Goal: Task Accomplishment & Management: Manage account settings

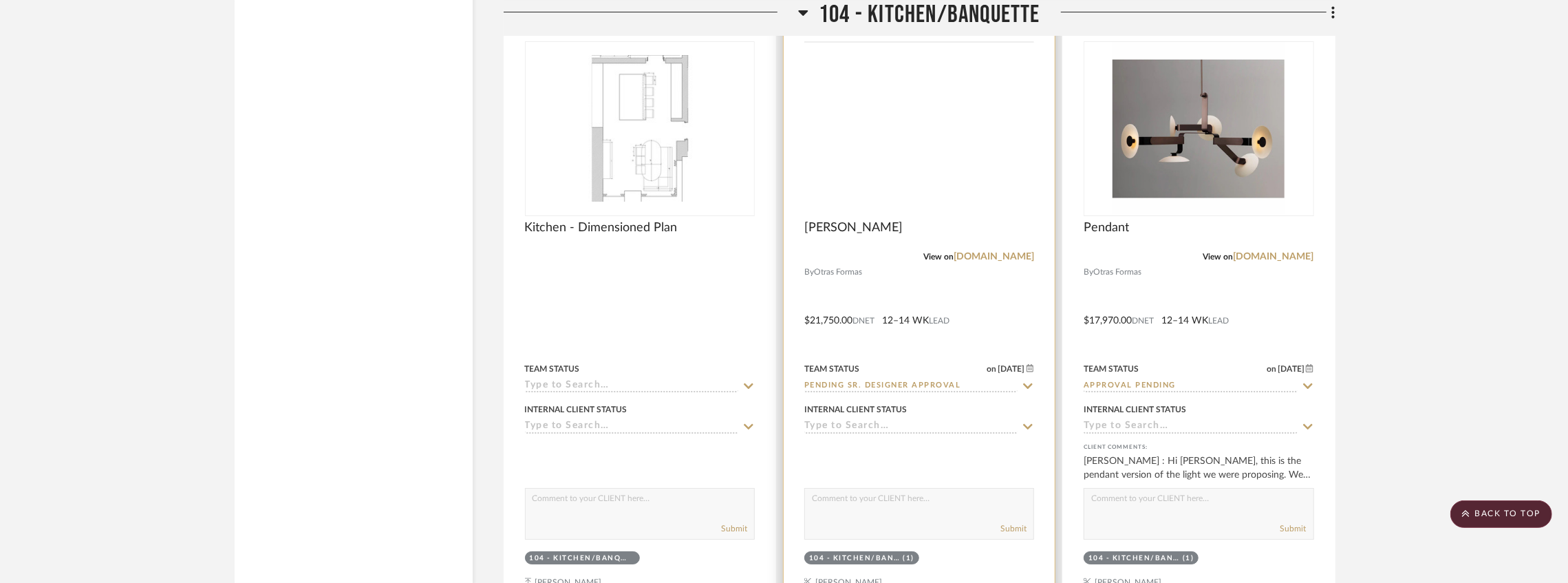
scroll to position [4508, 0]
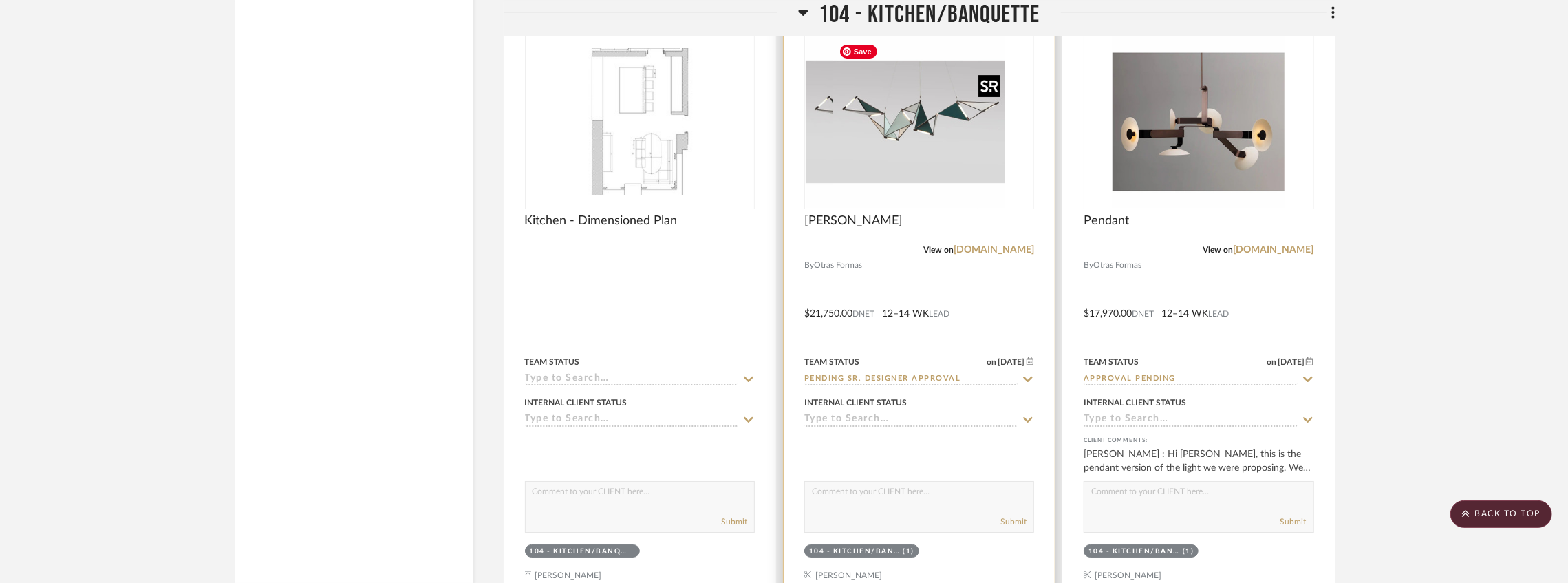
click at [867, 160] on div at bounding box center [919, 122] width 229 height 175
click at [867, 160] on img "0" at bounding box center [919, 122] width 172 height 172
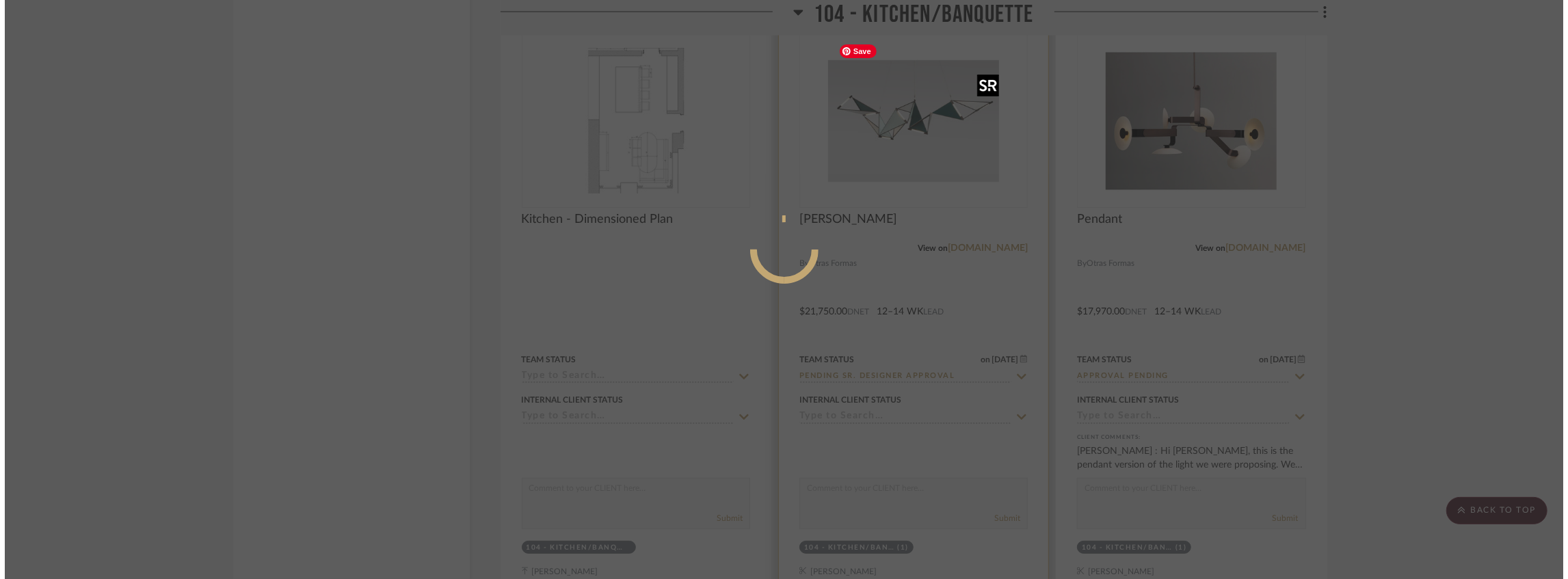
scroll to position [0, 0]
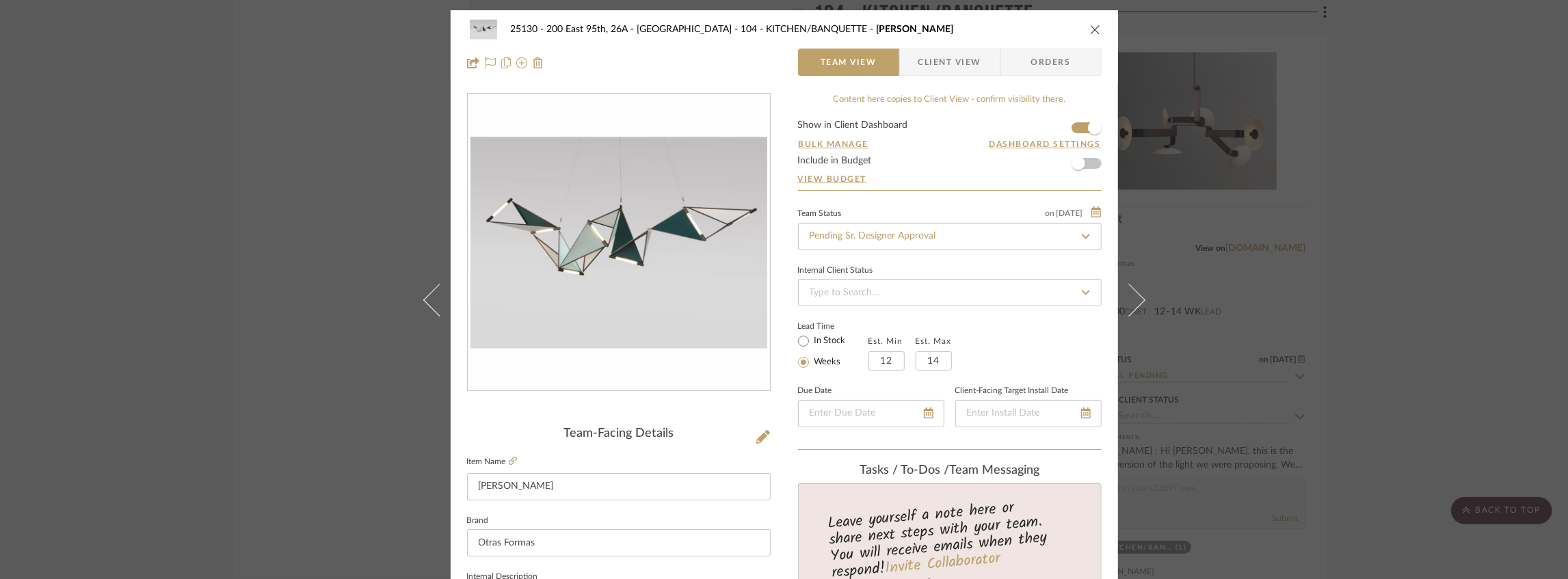
click at [933, 58] on span "Client View" at bounding box center [950, 61] width 63 height 27
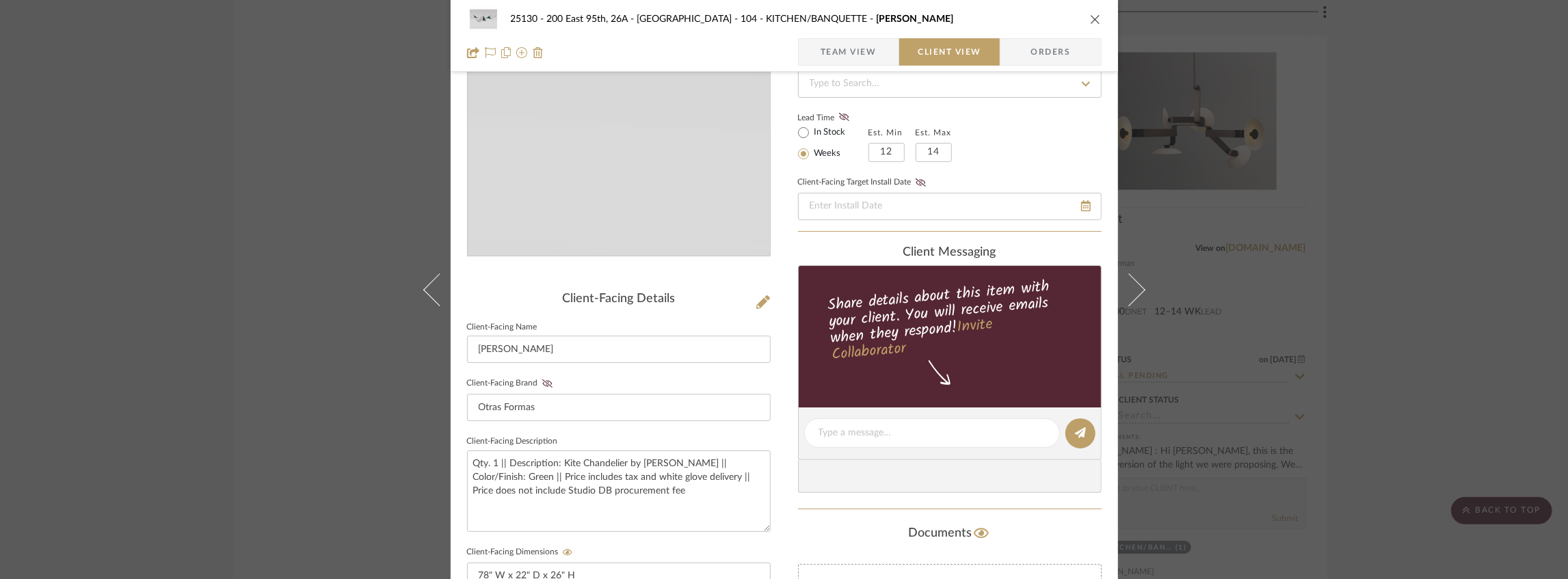
scroll to position [228, 0]
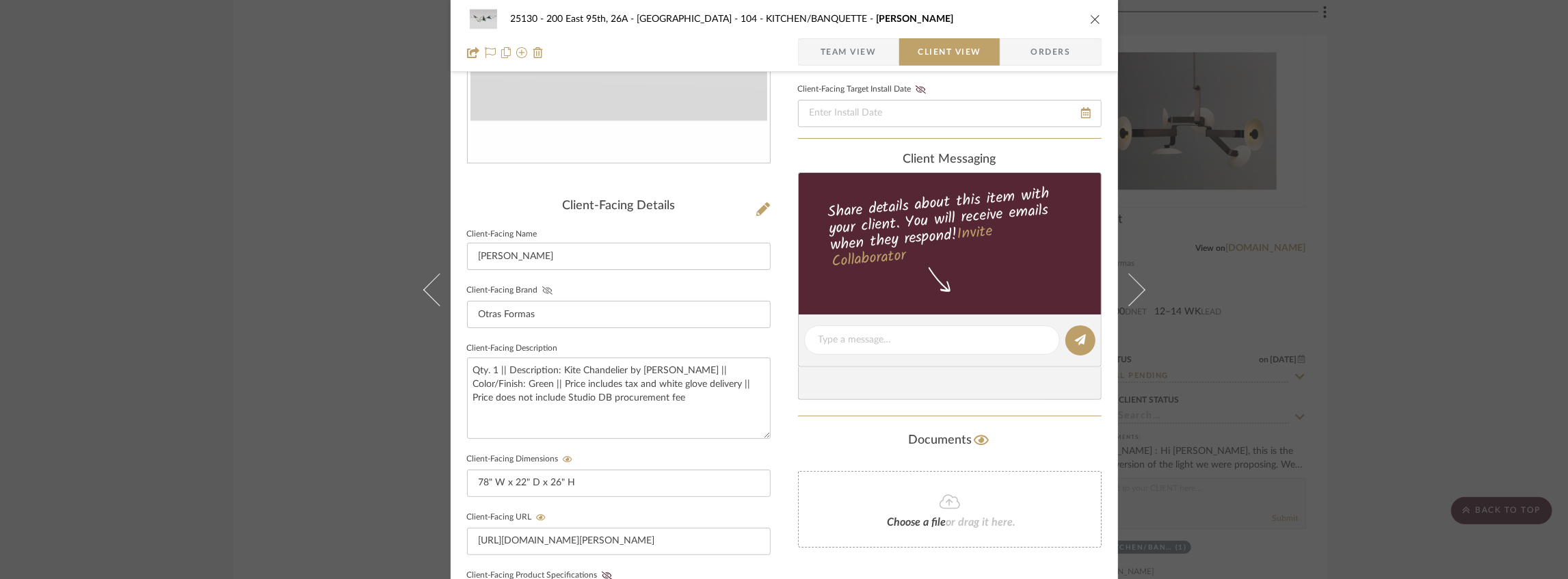
click at [545, 290] on icon at bounding box center [547, 290] width 10 height 9
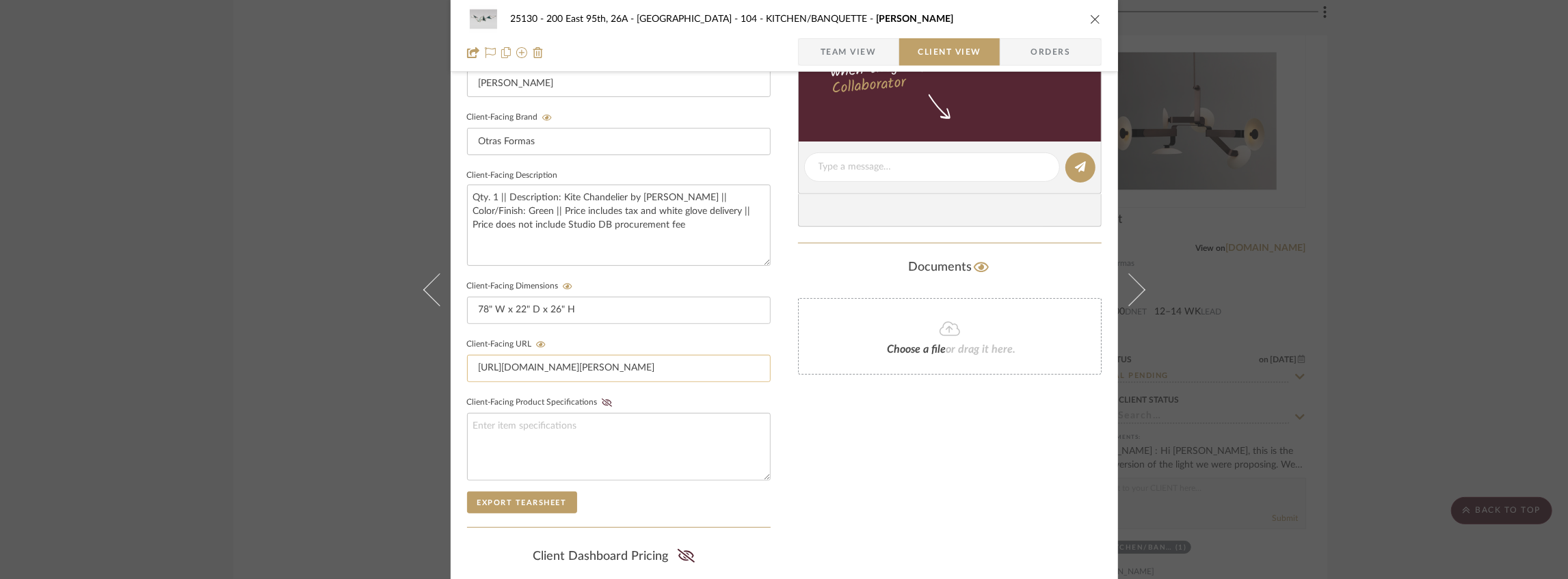
scroll to position [455, 0]
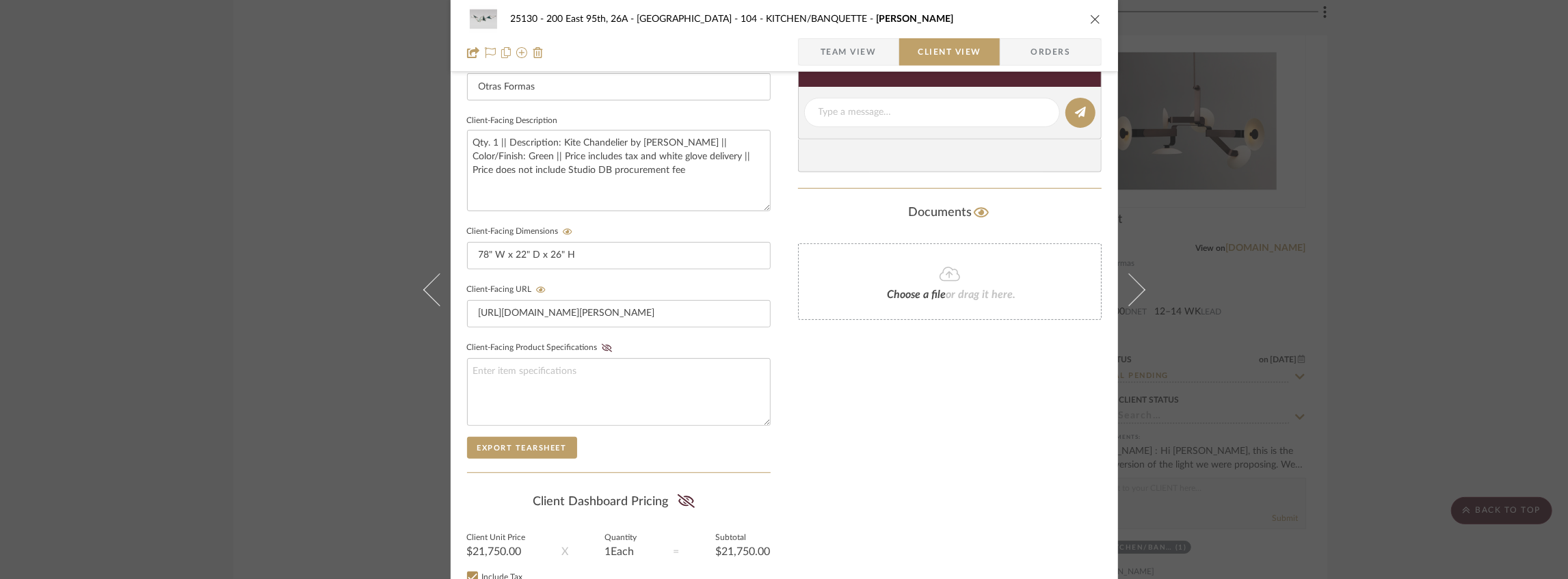
click at [694, 497] on summary-project-share-button at bounding box center [686, 502] width 36 height 31
click at [682, 500] on icon at bounding box center [686, 501] width 17 height 13
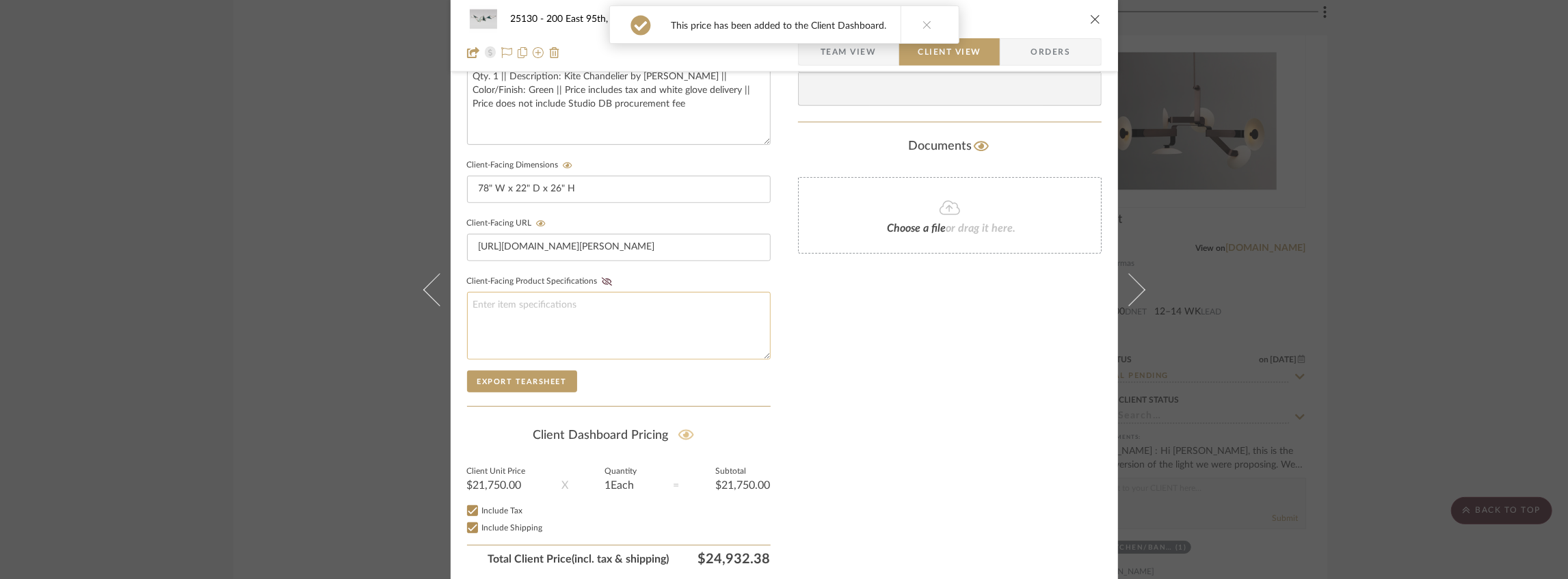
scroll to position [428, 0]
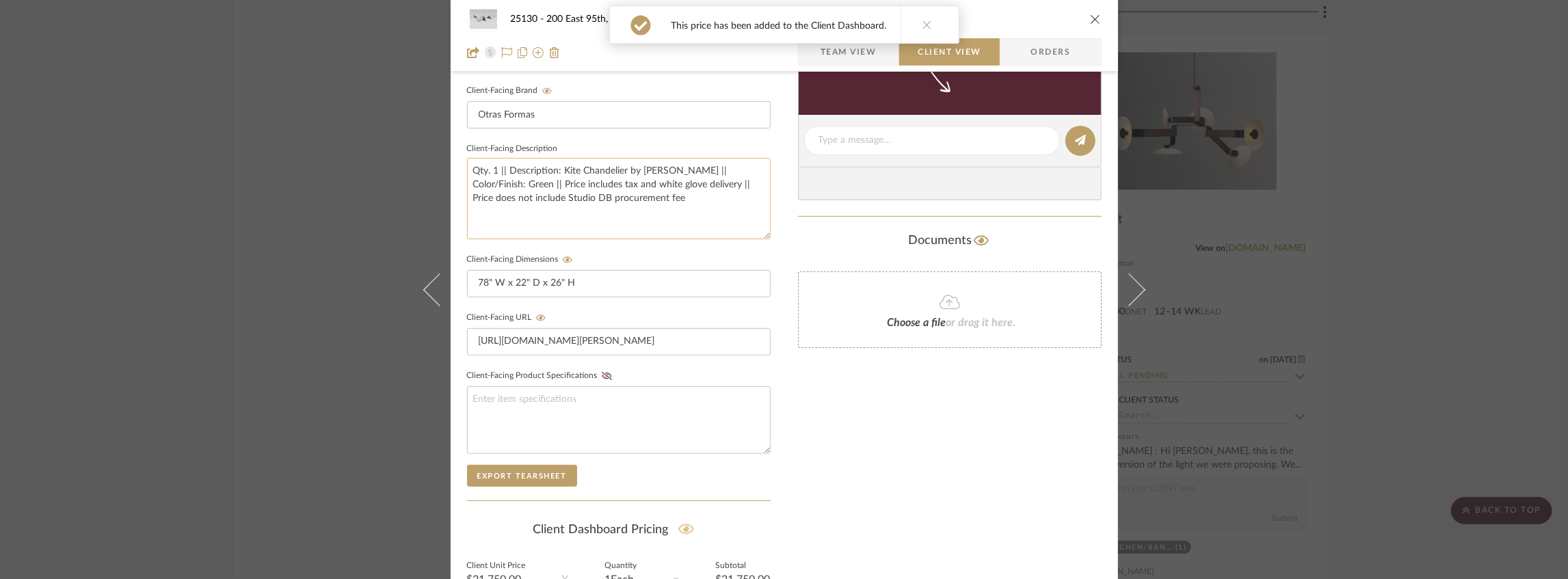
click at [671, 206] on textarea "Qty. 1 || Description: Kite Chandelier by [PERSON_NAME] || Color/Finish: Green …" at bounding box center [618, 199] width 304 height 81
click at [828, 249] on div "Documents" at bounding box center [950, 241] width 304 height 22
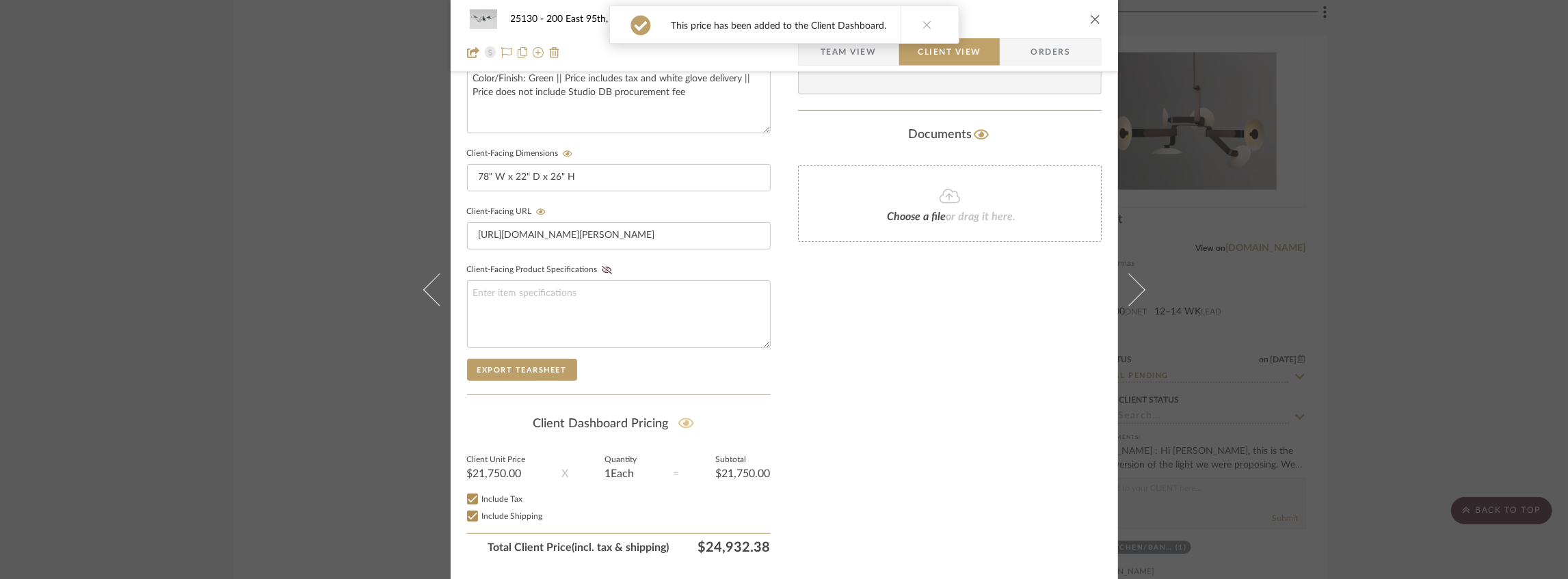
scroll to position [518, 0]
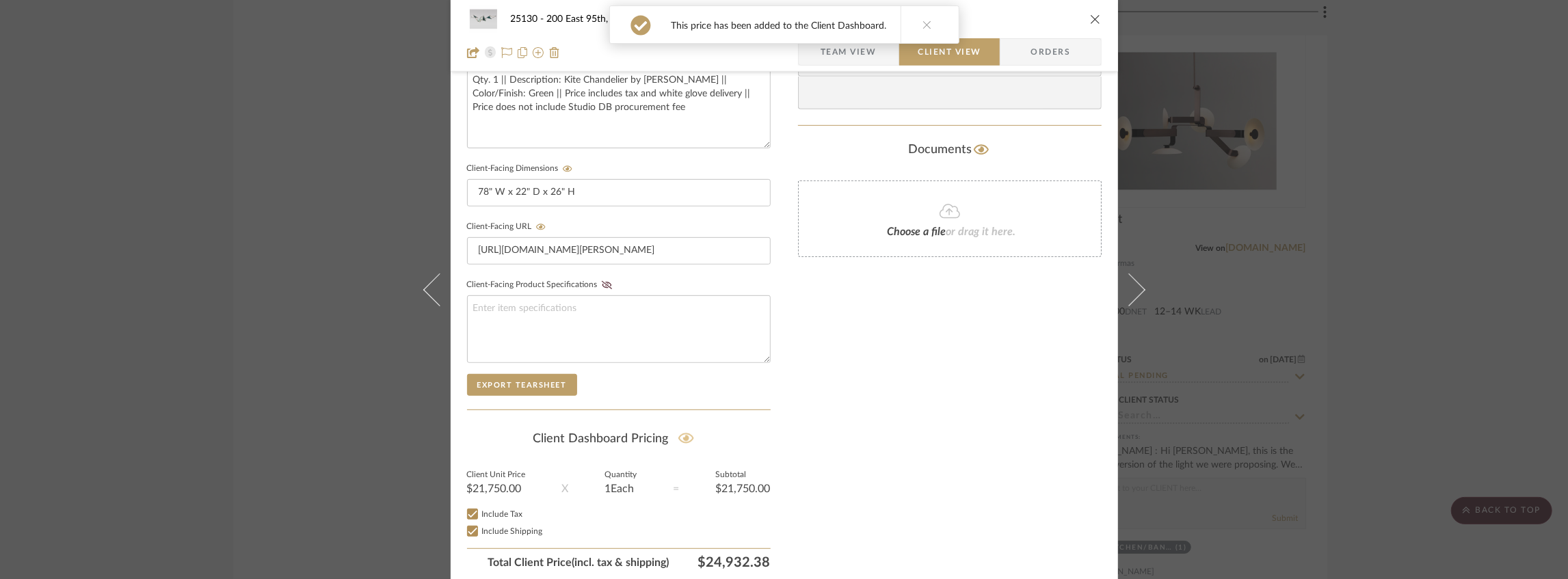
click at [843, 48] on div "This price has been added to the Client Dashboard." at bounding box center [784, 25] width 361 height 49
click at [831, 56] on span "Team View" at bounding box center [847, 51] width 56 height 27
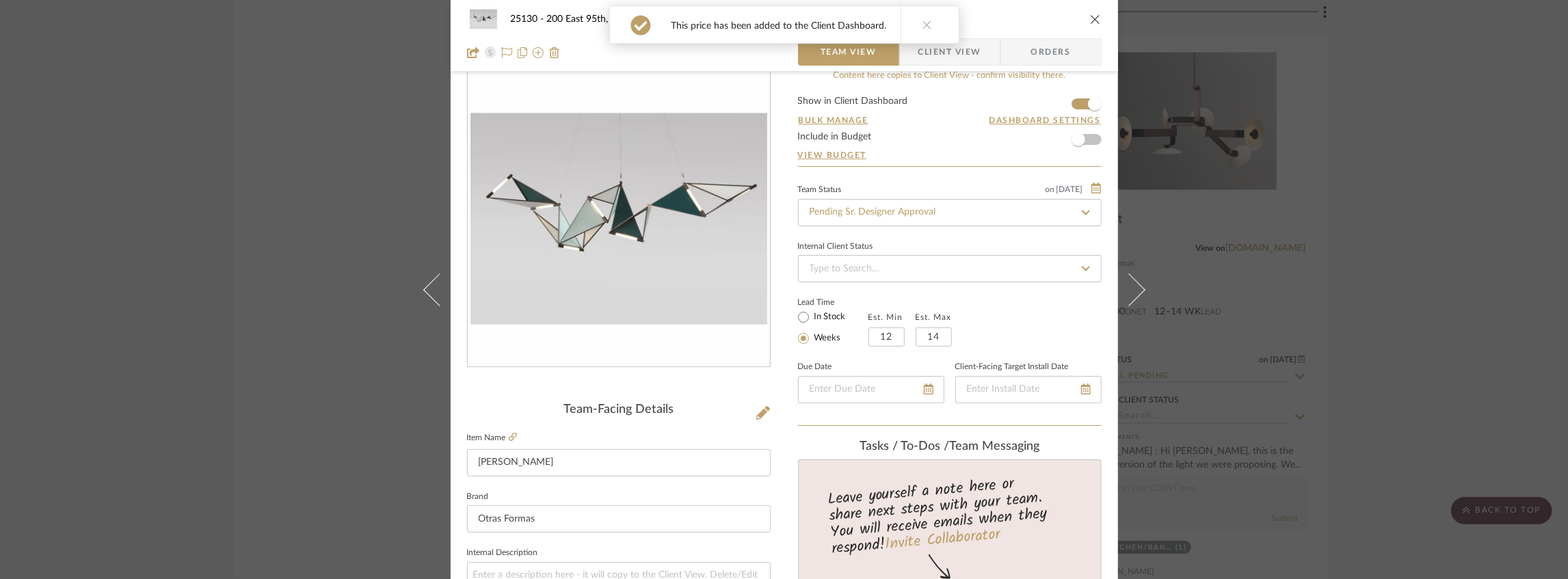
scroll to position [0, 0]
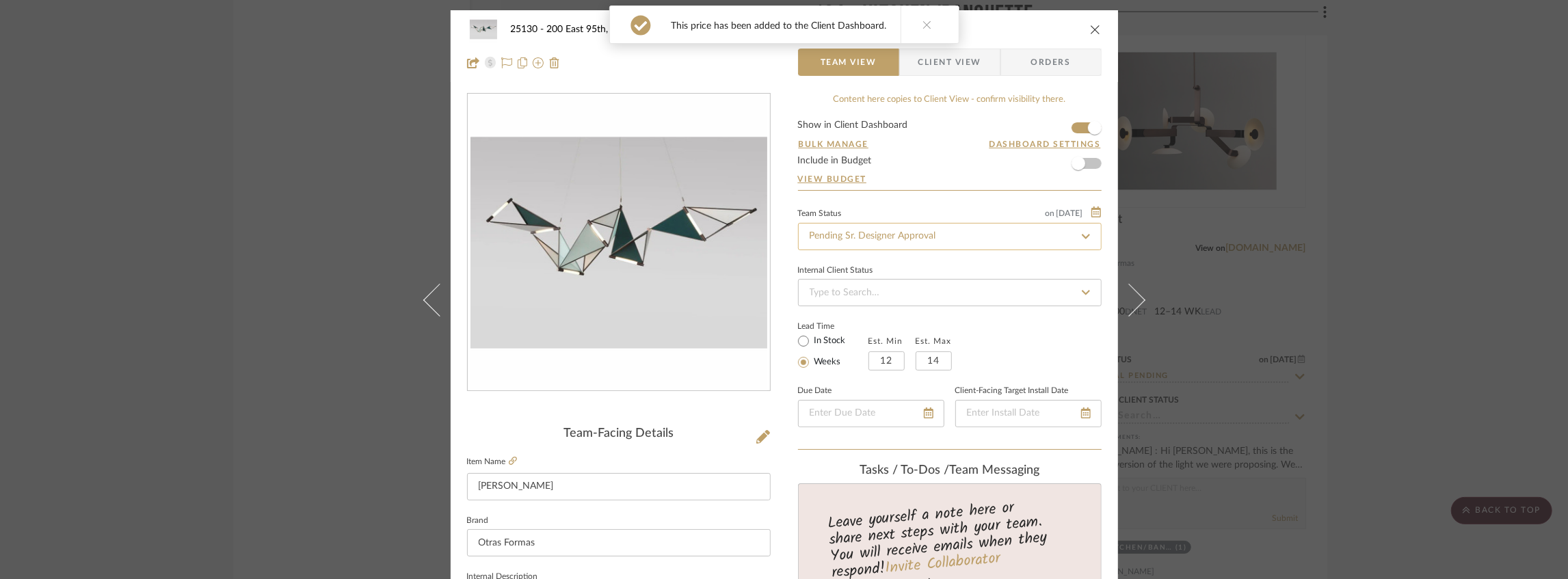
click at [845, 237] on input "Pending Sr. Designer Approval" at bounding box center [950, 237] width 304 height 27
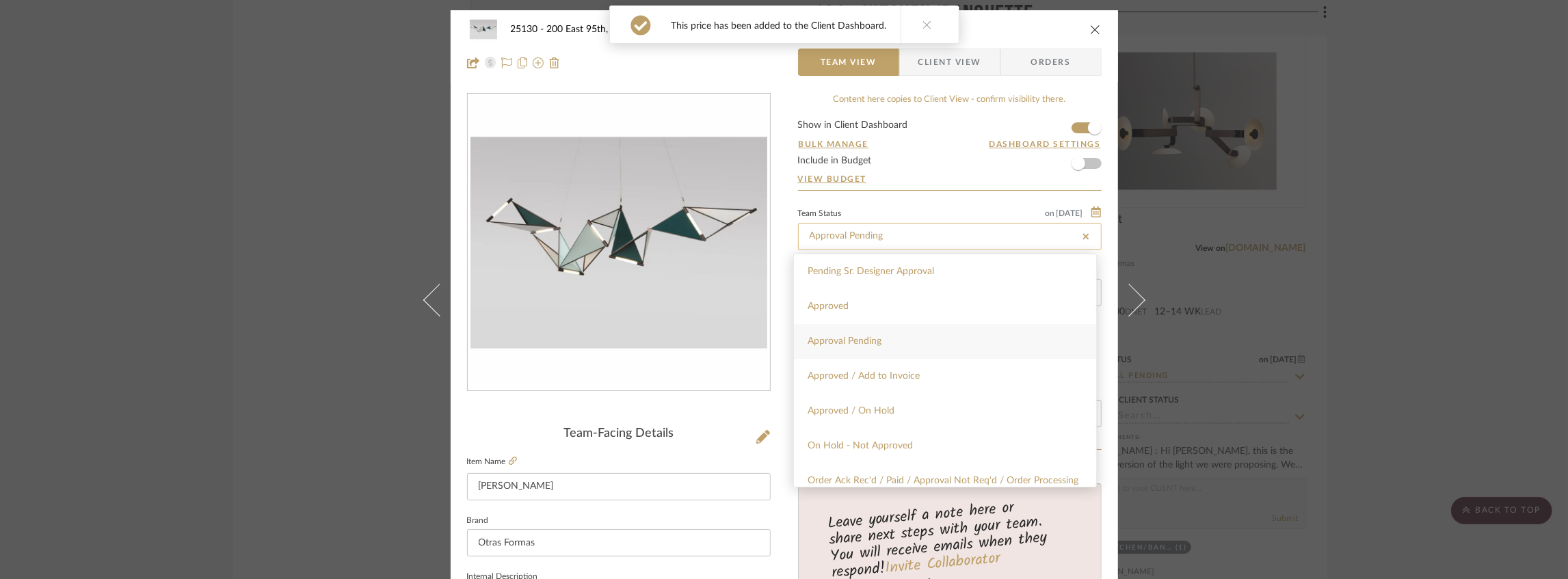
type input "Approval Pending"
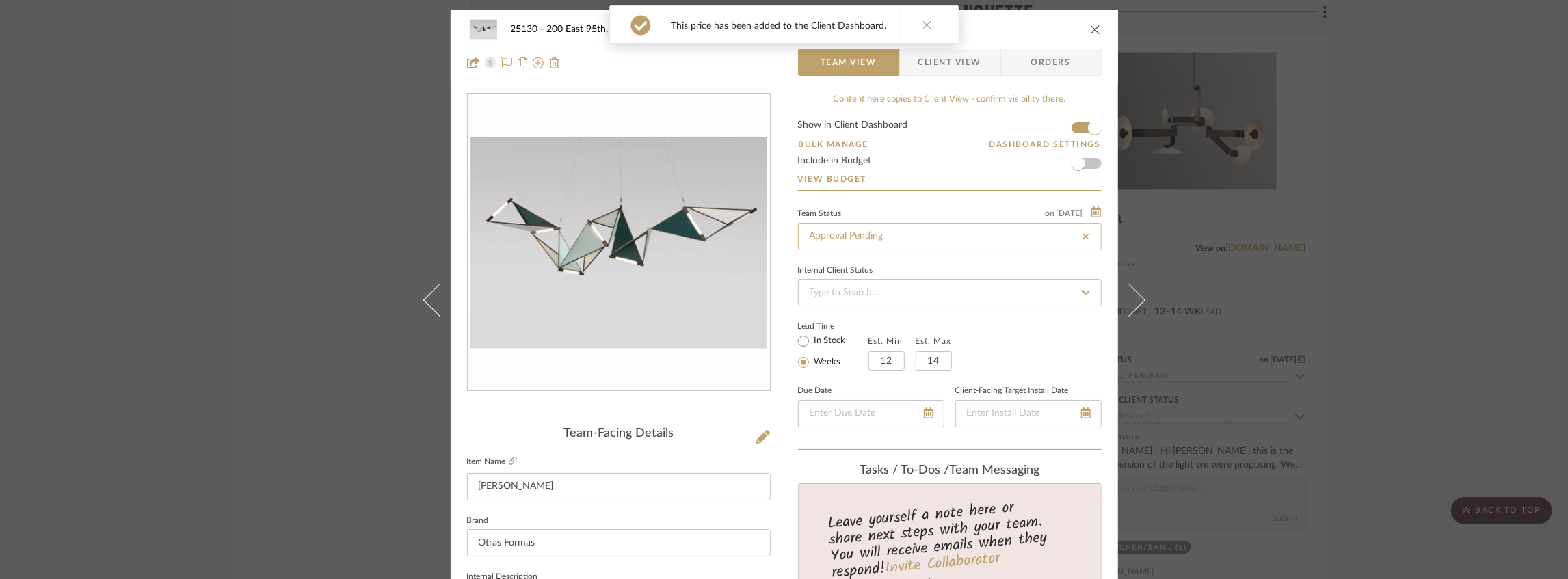
type input "Approval Pending"
click at [897, 171] on form "Show in Client Dashboard Bulk Manage Dashboard Settings Include in Budget View …" at bounding box center [950, 155] width 304 height 70
click at [1090, 31] on icon "close" at bounding box center [1095, 29] width 11 height 11
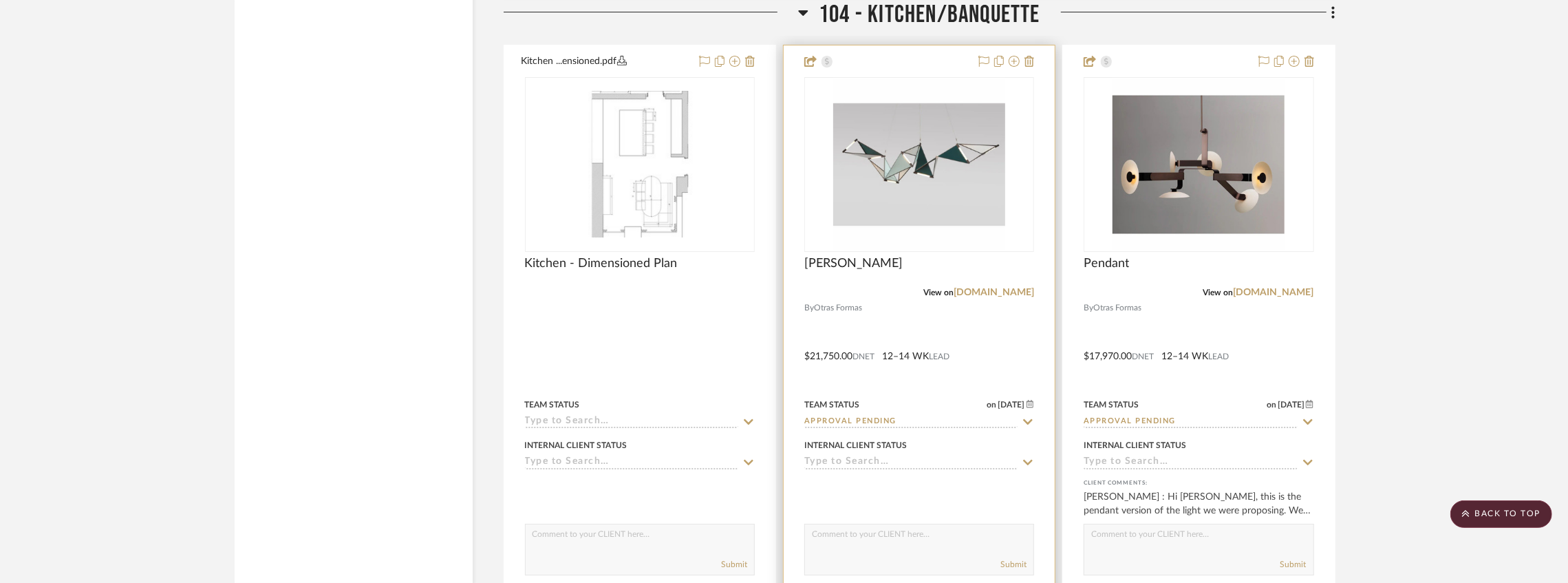
scroll to position [4462, 0]
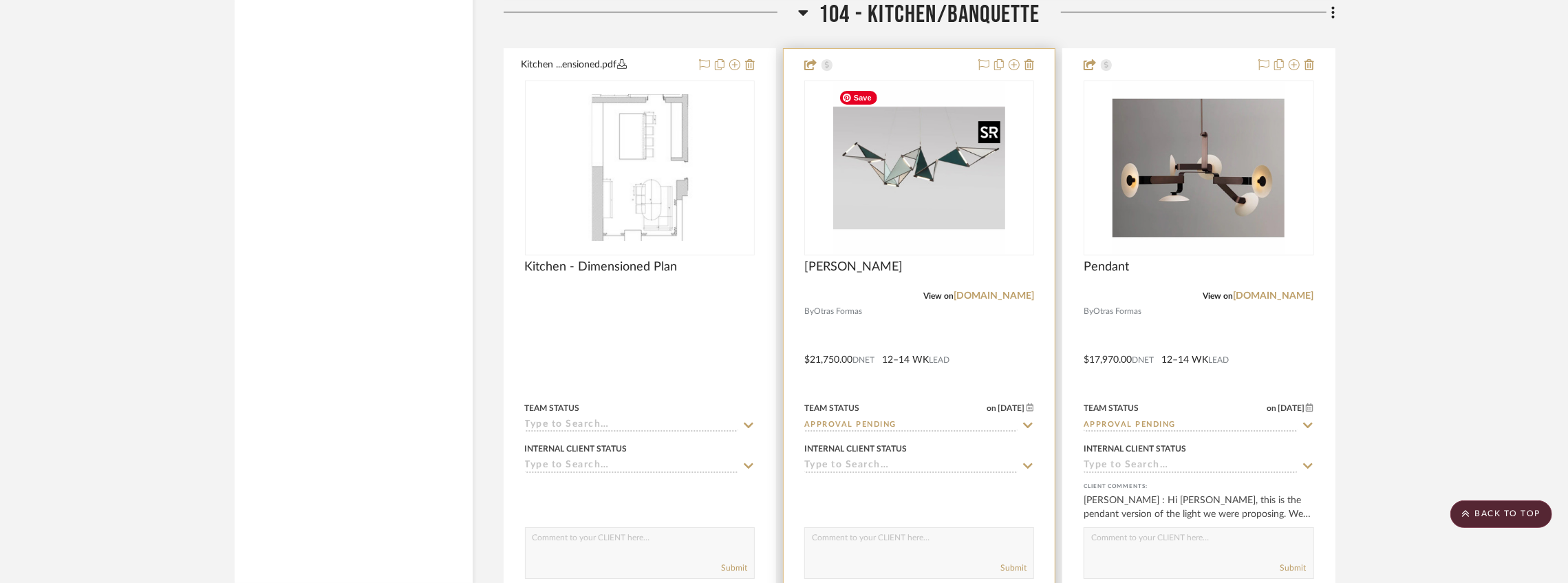
click at [940, 195] on img "0" at bounding box center [919, 168] width 172 height 172
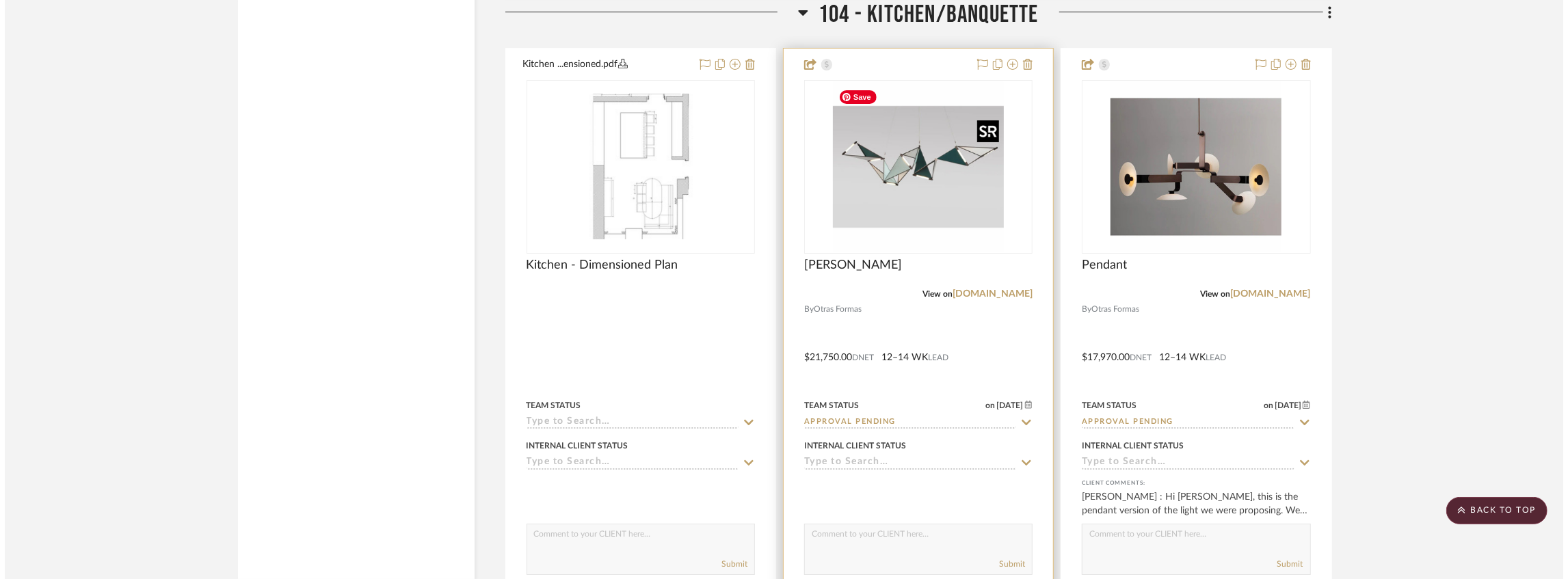
scroll to position [0, 0]
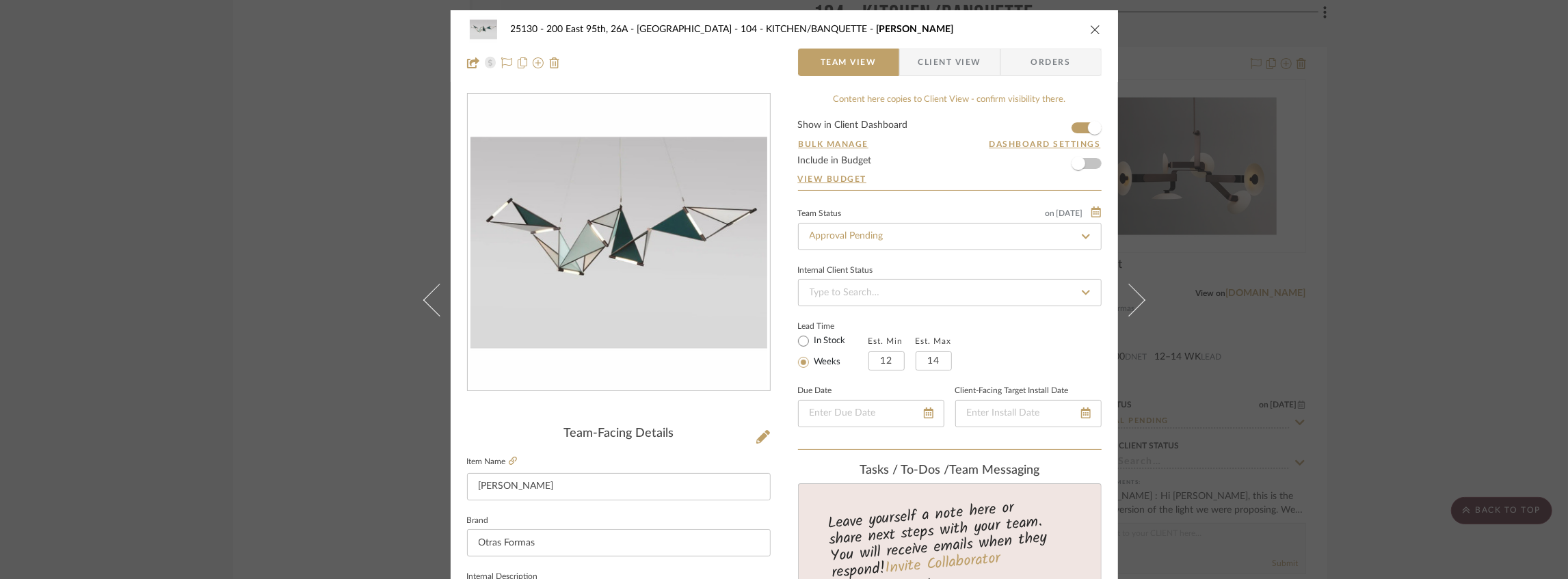
click at [1089, 29] on icon "close" at bounding box center [1095, 29] width 11 height 11
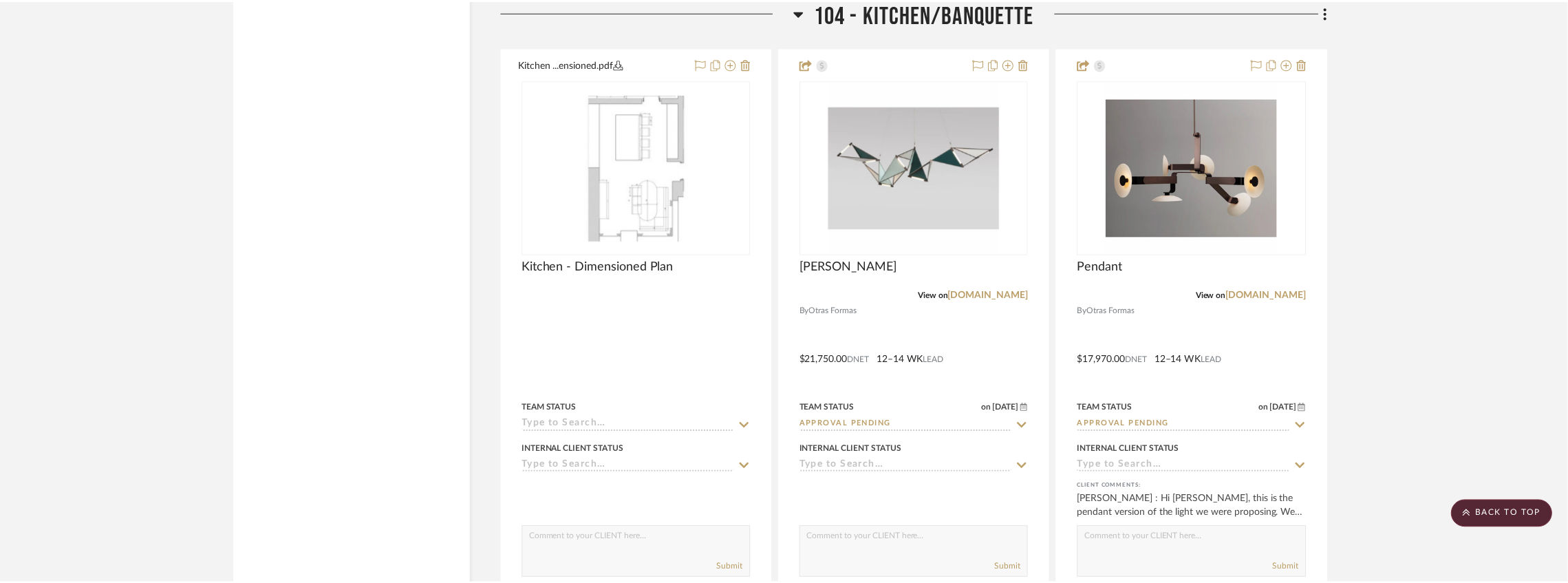
scroll to position [4462, 0]
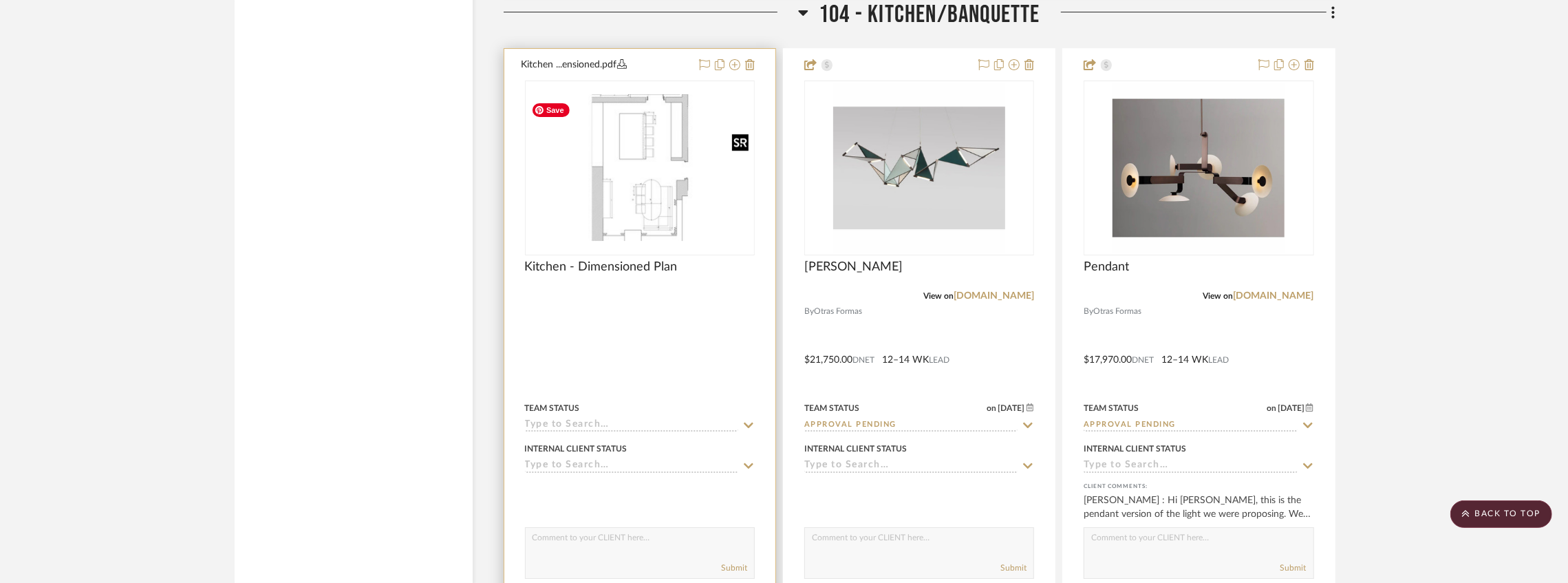
click at [665, 163] on img "0" at bounding box center [640, 168] width 228 height 147
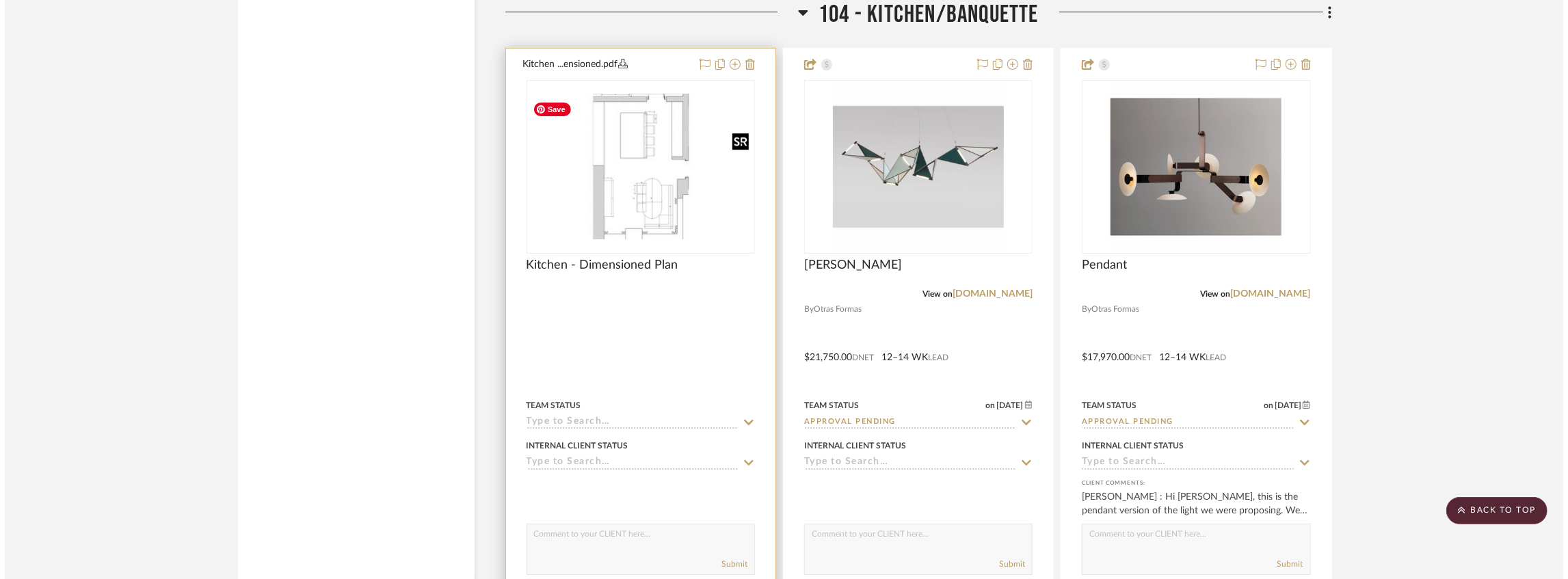
scroll to position [0, 0]
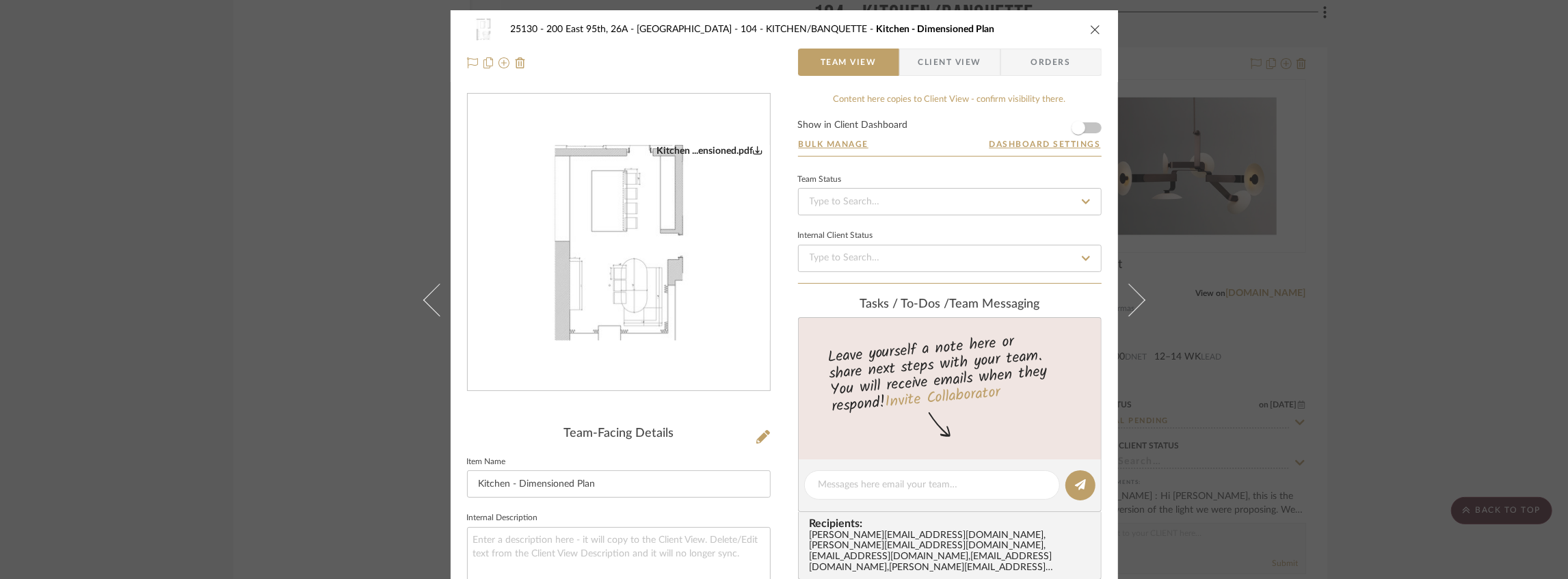
click at [1099, 26] on div "25130 - 200 East 95th, 26A - Kosheleva 104 - KITCHEN/BANQUETTE Kitchen - Dimens…" at bounding box center [784, 46] width 668 height 72
click at [1095, 27] on icon "close" at bounding box center [1095, 29] width 11 height 11
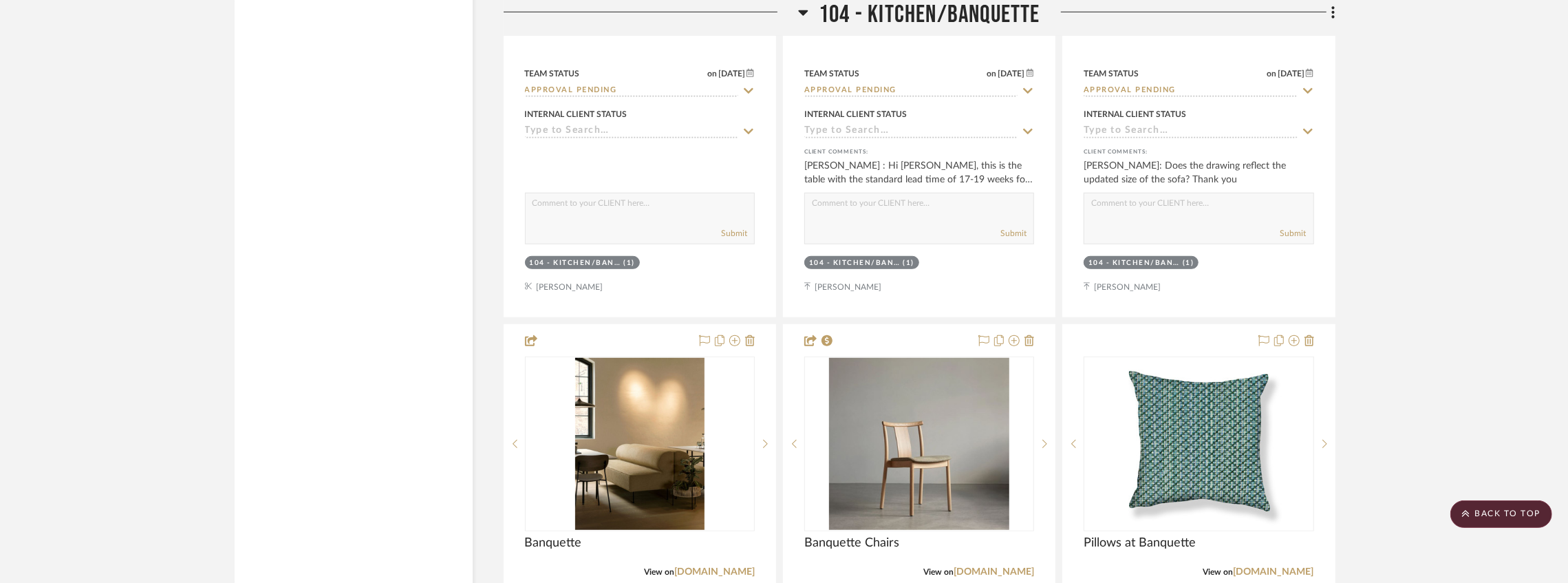
scroll to position [5472, 0]
